Goal: Navigation & Orientation: Find specific page/section

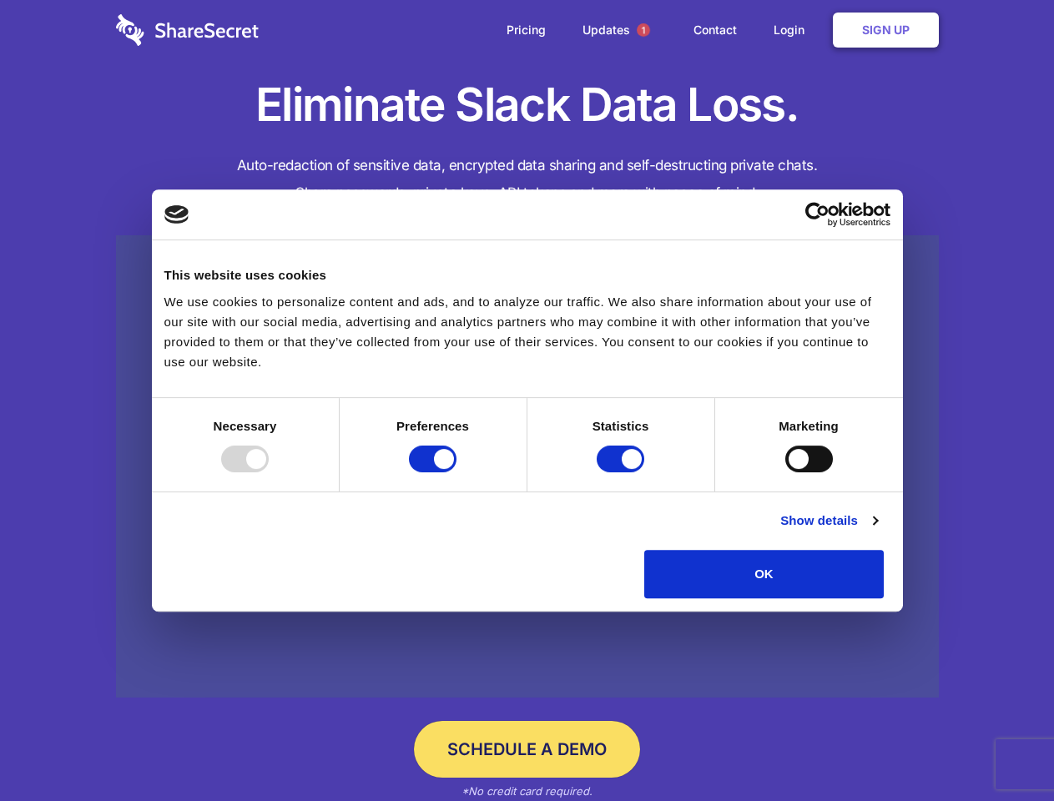
click at [269, 472] on div at bounding box center [245, 459] width 48 height 27
click at [457, 472] on input "Preferences" at bounding box center [433, 459] width 48 height 27
checkbox input "false"
click at [623, 472] on input "Statistics" at bounding box center [621, 459] width 48 height 27
checkbox input "false"
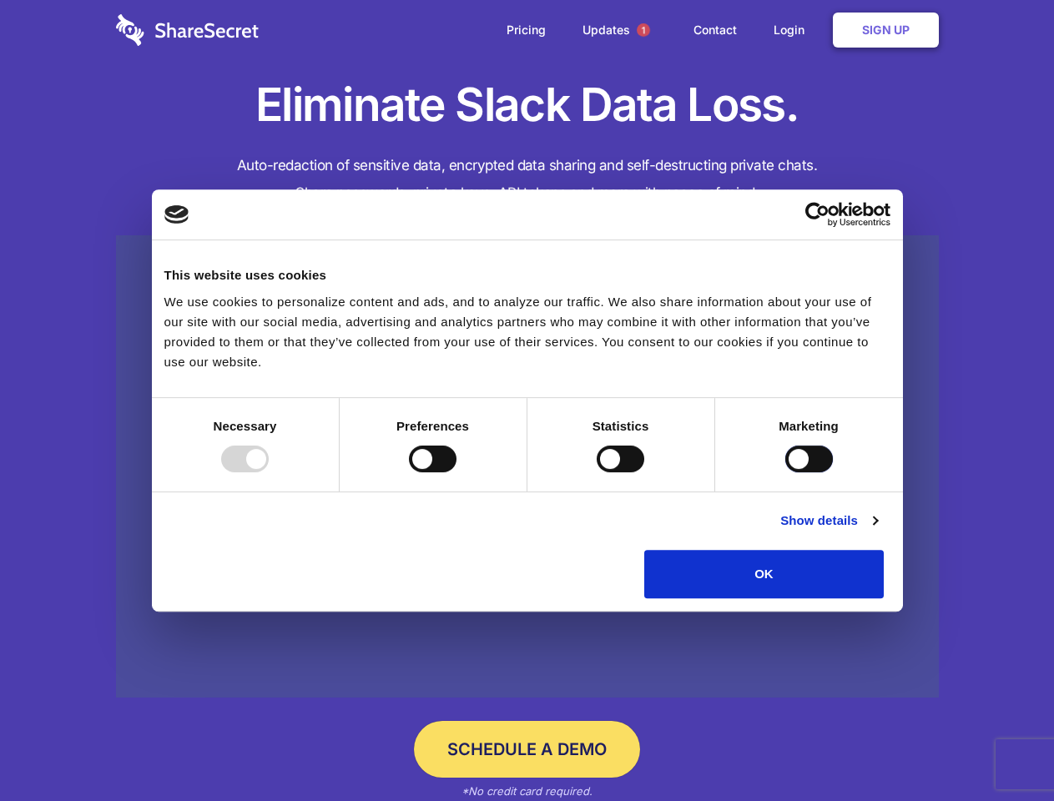
click at [786, 472] on input "Marketing" at bounding box center [810, 459] width 48 height 27
checkbox input "true"
click at [877, 531] on link "Show details" at bounding box center [828, 521] width 97 height 20
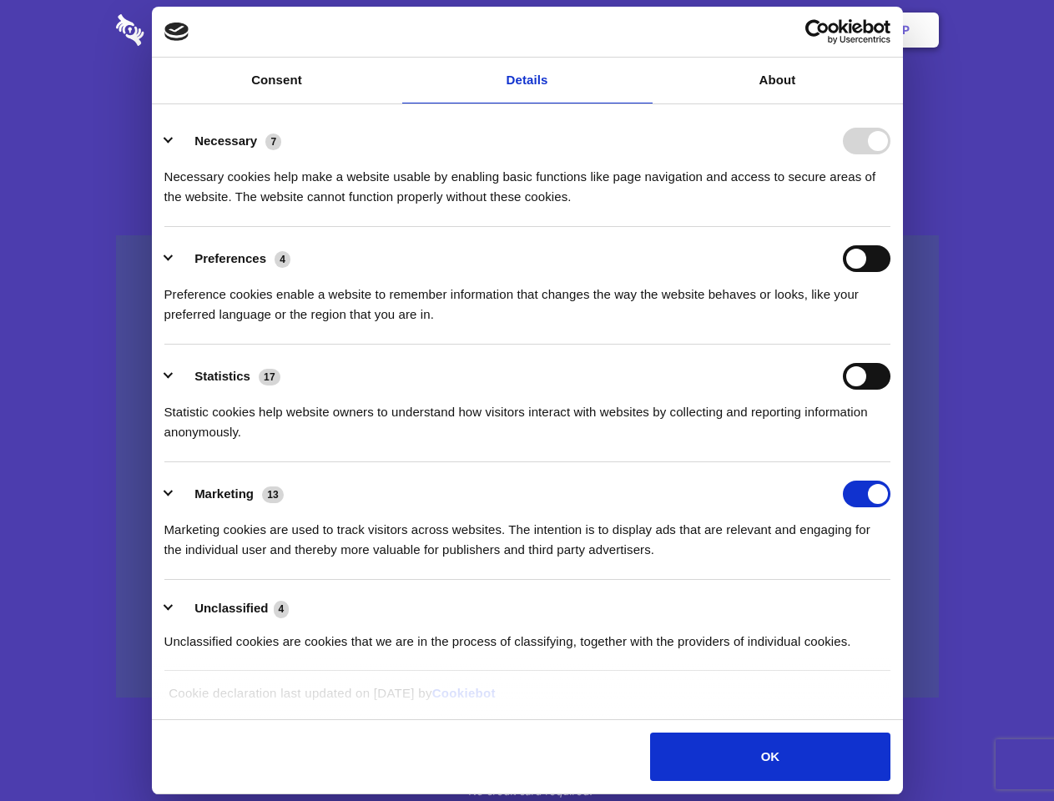
click at [891, 227] on li "Necessary 7 Necessary cookies help make a website usable by enabling basic func…" at bounding box center [527, 168] width 726 height 118
click at [643, 30] on span "1" at bounding box center [643, 29] width 13 height 13
